Goal: Navigation & Orientation: Find specific page/section

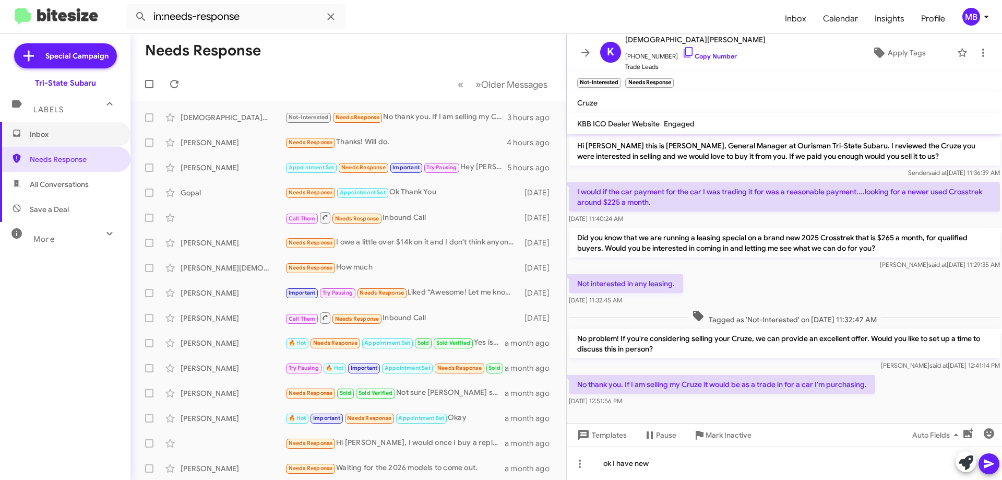
click at [78, 128] on span "Inbox" at bounding box center [65, 134] width 130 height 25
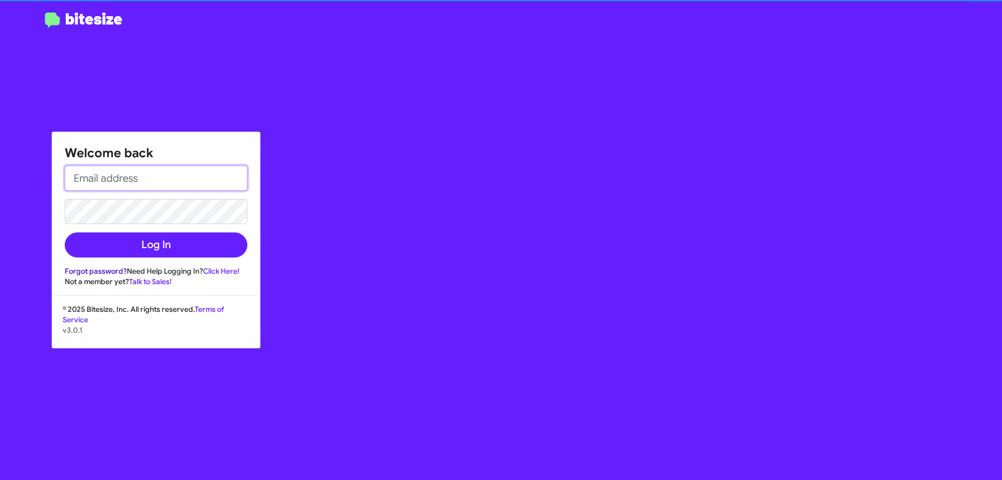
type input "[EMAIL_ADDRESS][DOMAIN_NAME]"
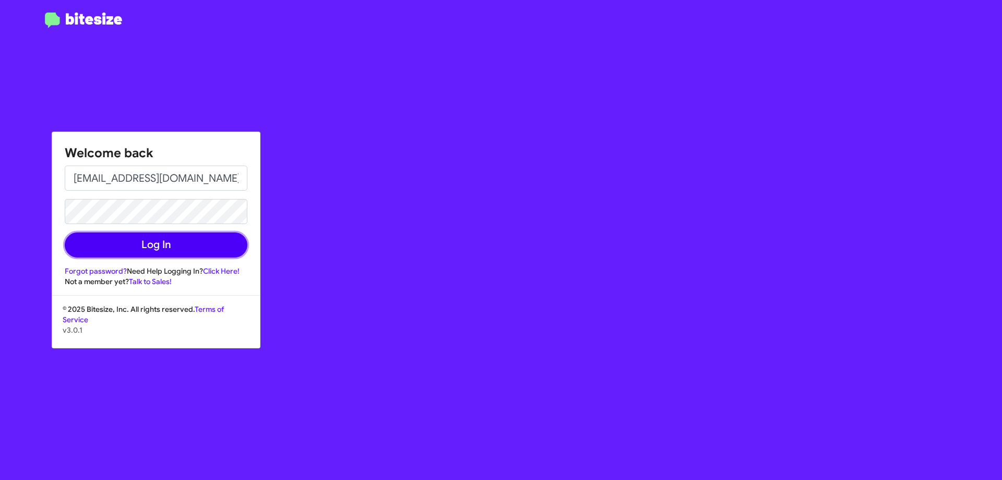
click at [136, 247] on button "Log In" at bounding box center [156, 244] width 183 height 25
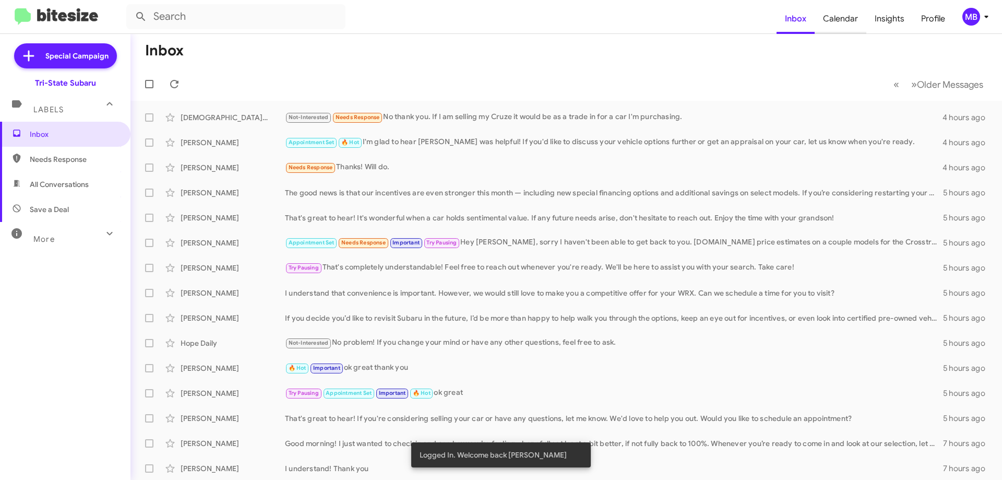
click at [837, 19] on span "Calendar" at bounding box center [841, 19] width 52 height 30
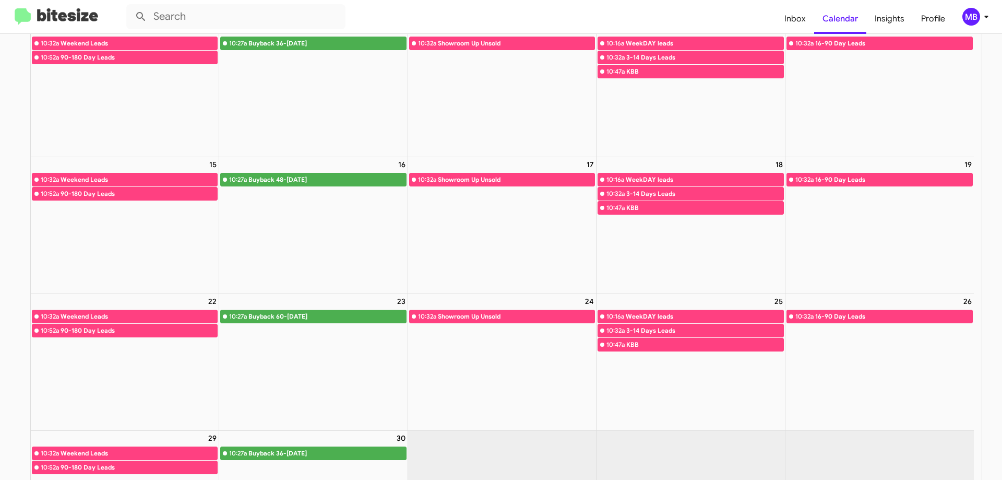
scroll to position [303, 0]
